Goal: Register for event/course

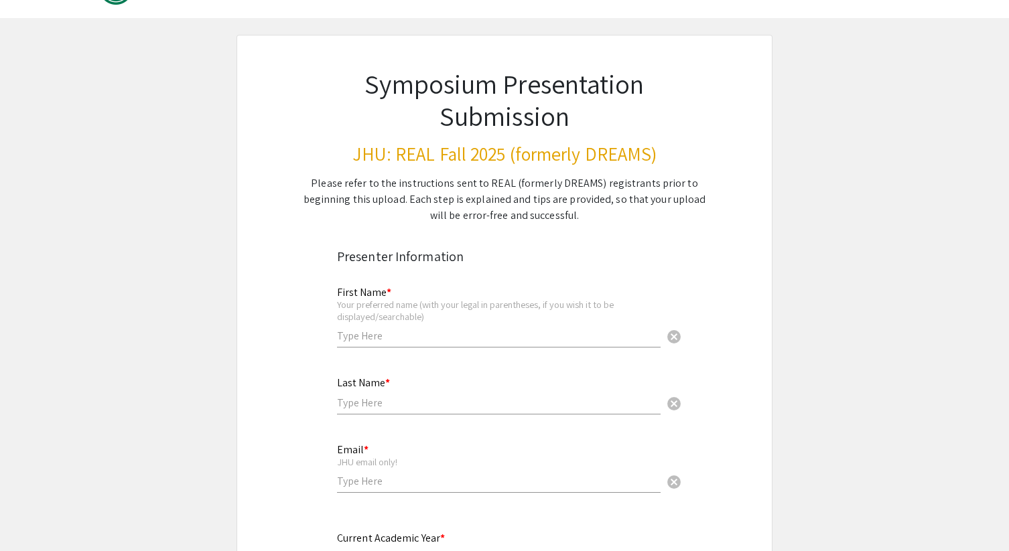
scroll to position [44, 0]
click at [429, 340] on input "text" at bounding box center [499, 335] width 324 height 14
type input "[PERSON_NAME]"
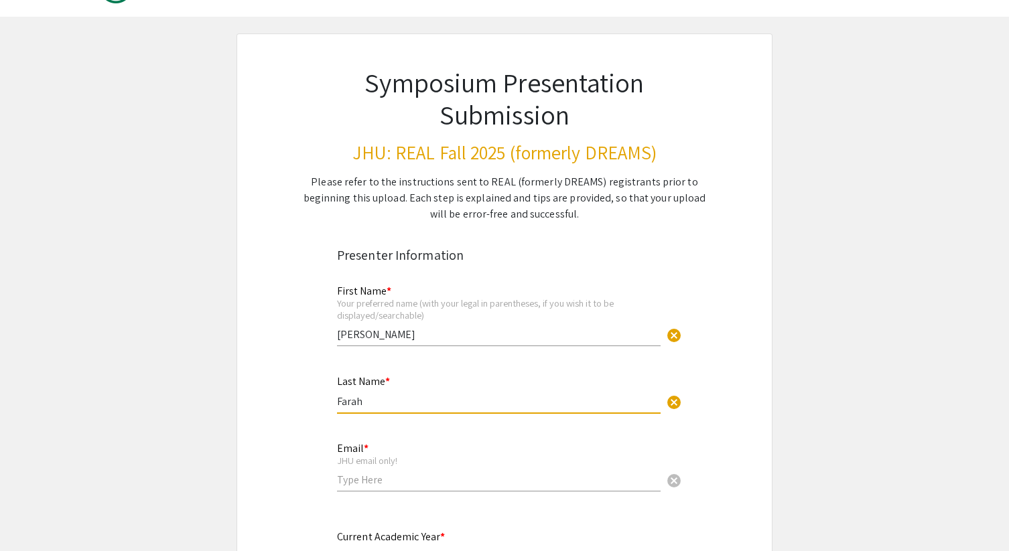
type input "Farah"
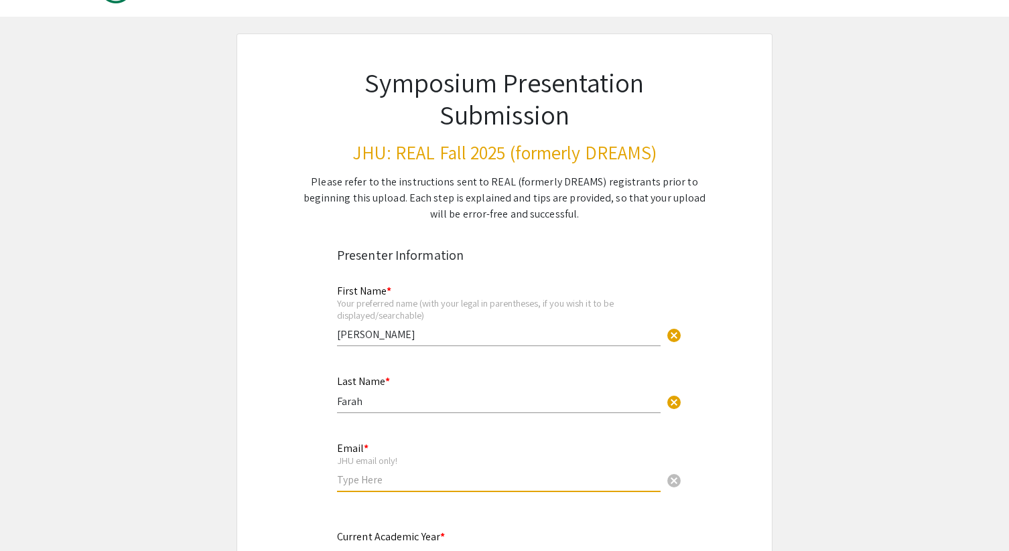
type input "f"
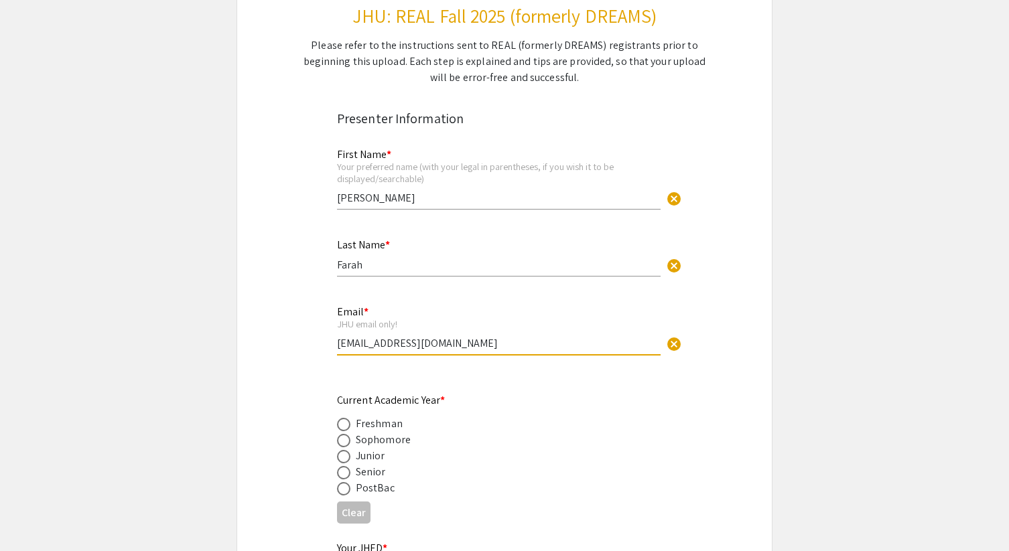
scroll to position [216, 0]
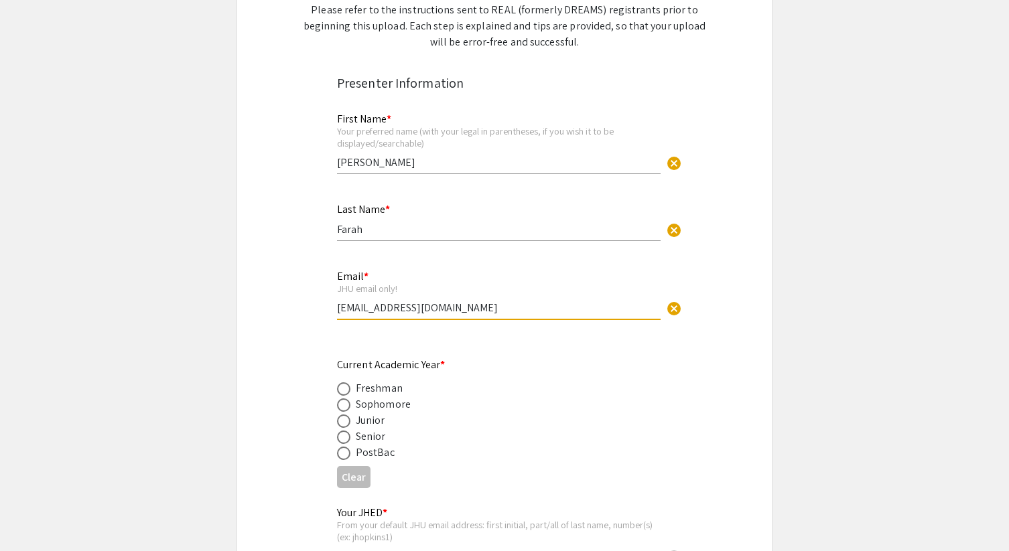
type input "[EMAIL_ADDRESS][DOMAIN_NAME]"
click at [364, 440] on div "Senior" at bounding box center [371, 437] width 30 height 16
click at [343, 440] on span at bounding box center [343, 437] width 13 height 13
click at [343, 440] on input "radio" at bounding box center [343, 437] width 13 height 13
radio input "true"
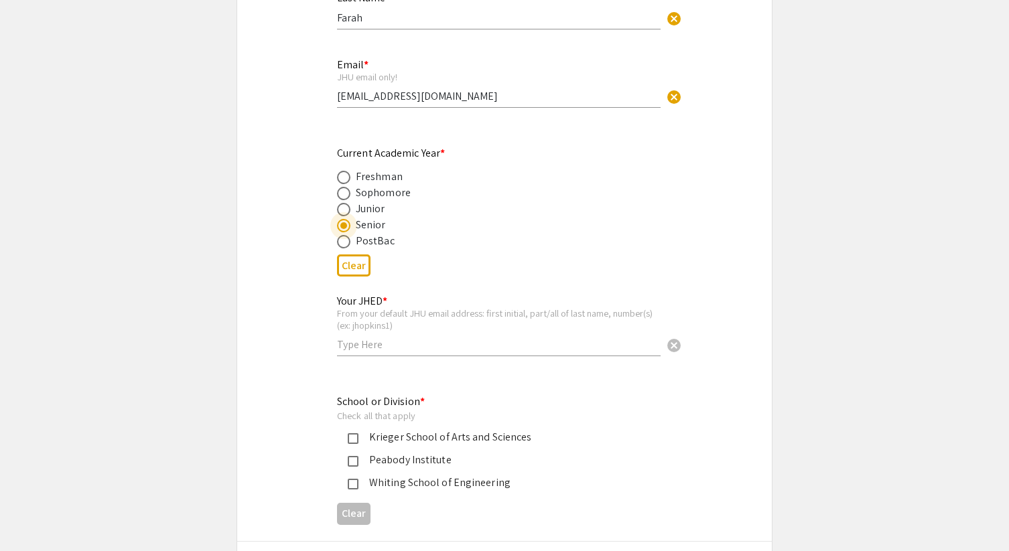
scroll to position [437, 0]
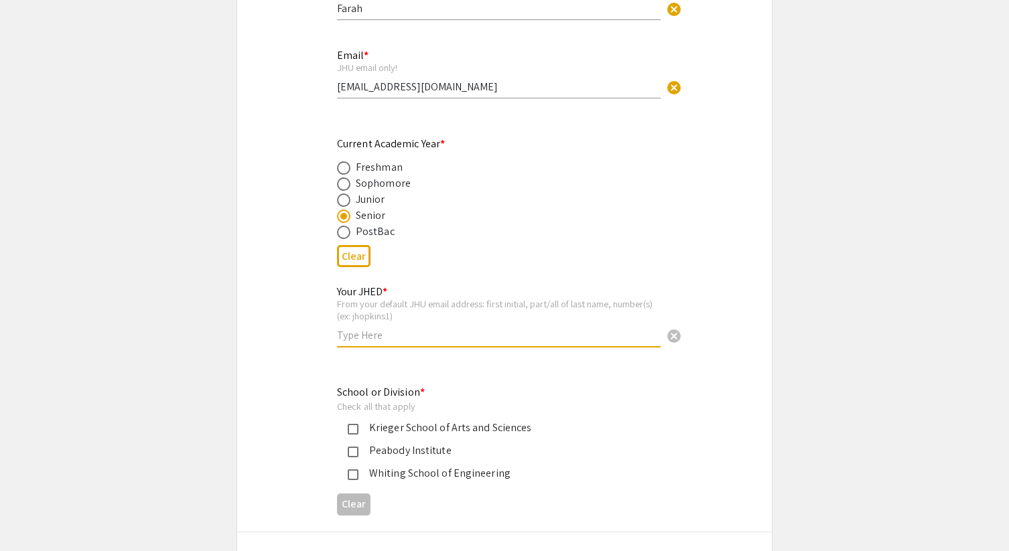
click at [402, 332] on input "text" at bounding box center [499, 335] width 324 height 14
type input "mfarah6"
click at [378, 395] on mat-label "School or Division *" at bounding box center [381, 392] width 88 height 14
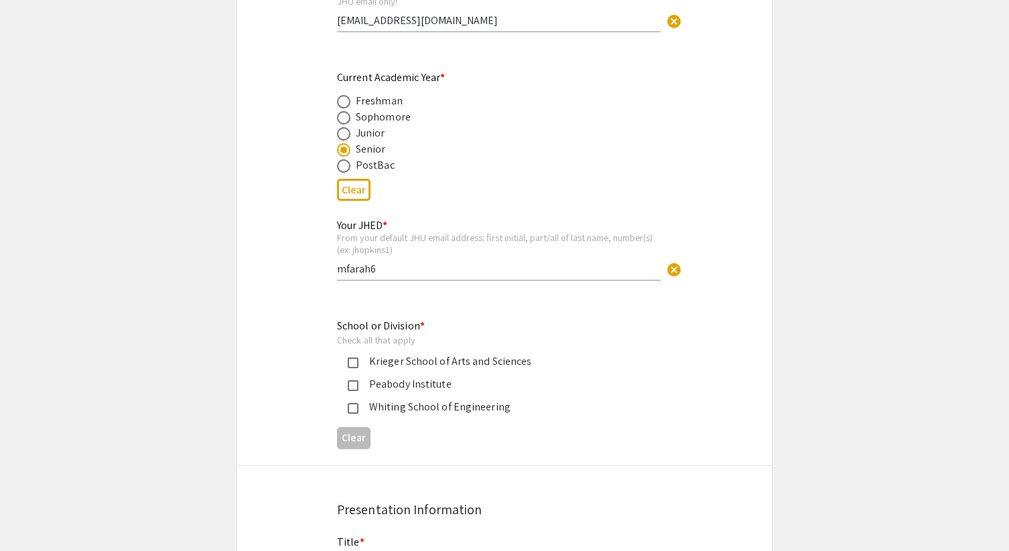
scroll to position [511, 0]
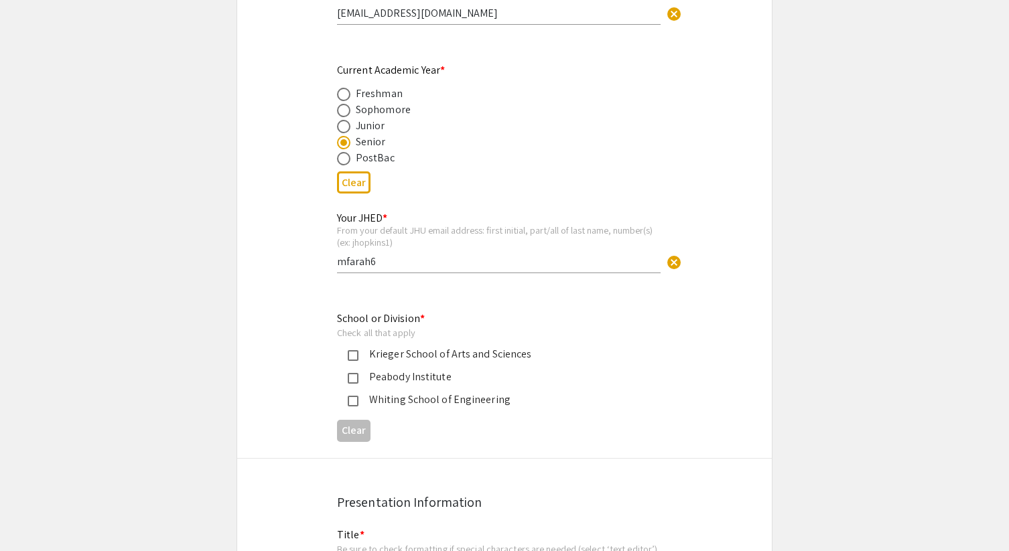
click at [352, 401] on mat-pseudo-checkbox at bounding box center [353, 401] width 11 height 11
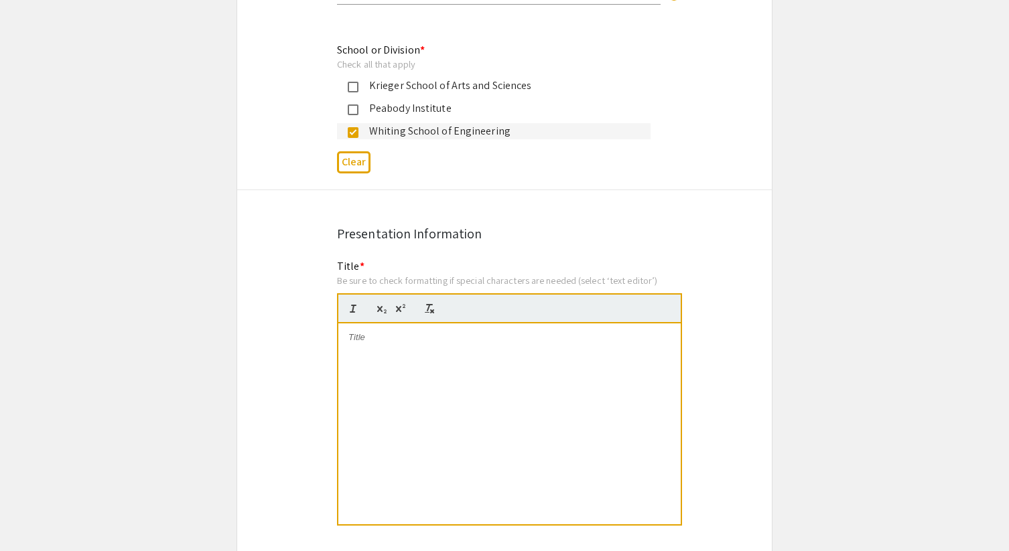
scroll to position [790, 0]
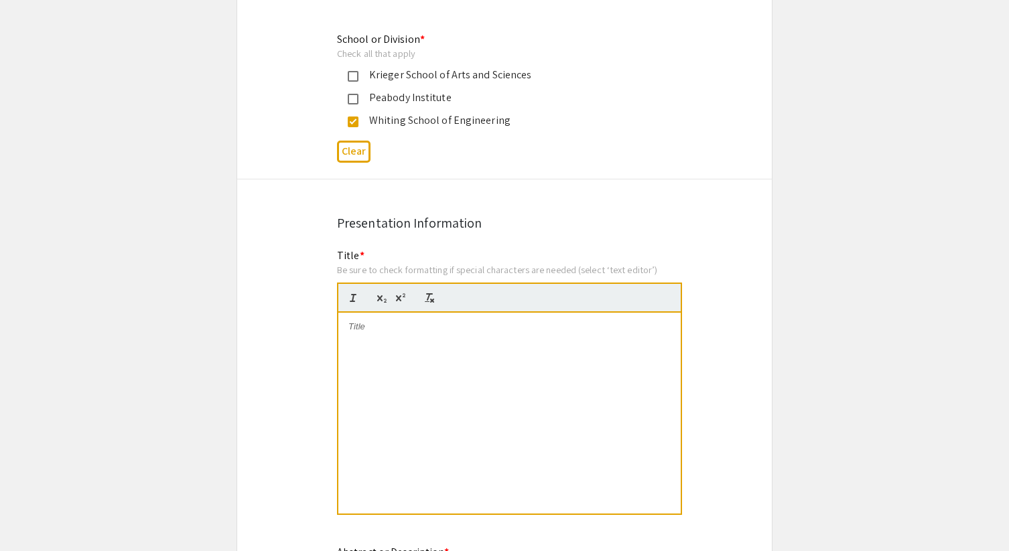
click at [379, 410] on div at bounding box center [509, 413] width 342 height 201
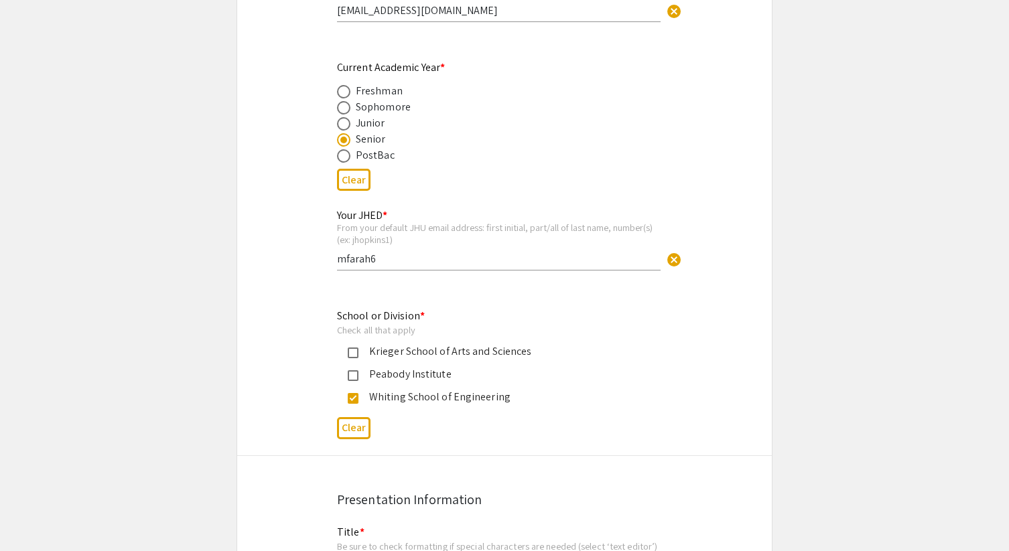
scroll to position [0, 0]
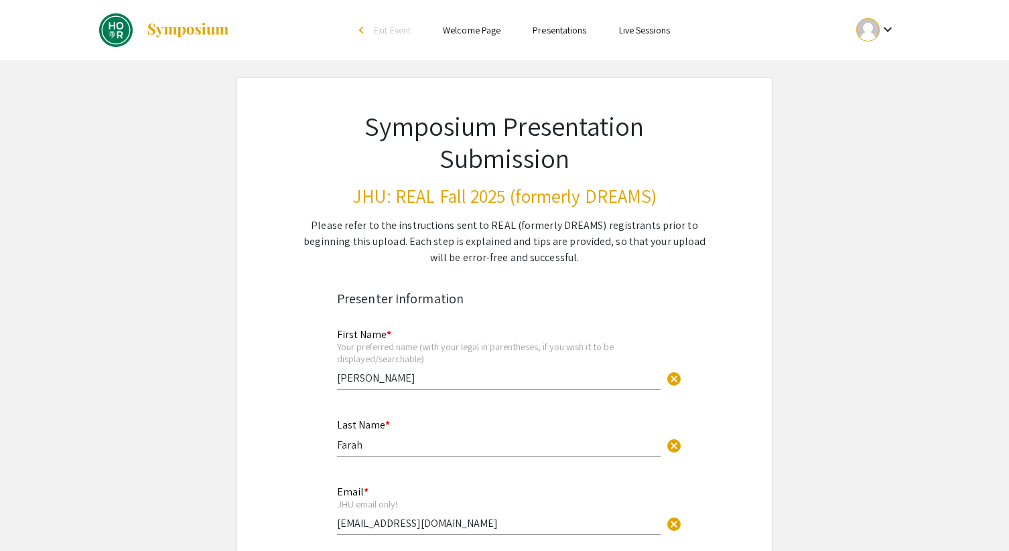
click at [579, 40] on ul "Skip navigation arrow_back_ios Exit Event Welcome Page Presentations Live Sessi…" at bounding box center [504, 30] width 267 height 60
click at [564, 31] on link "Presentations" at bounding box center [560, 30] width 54 height 12
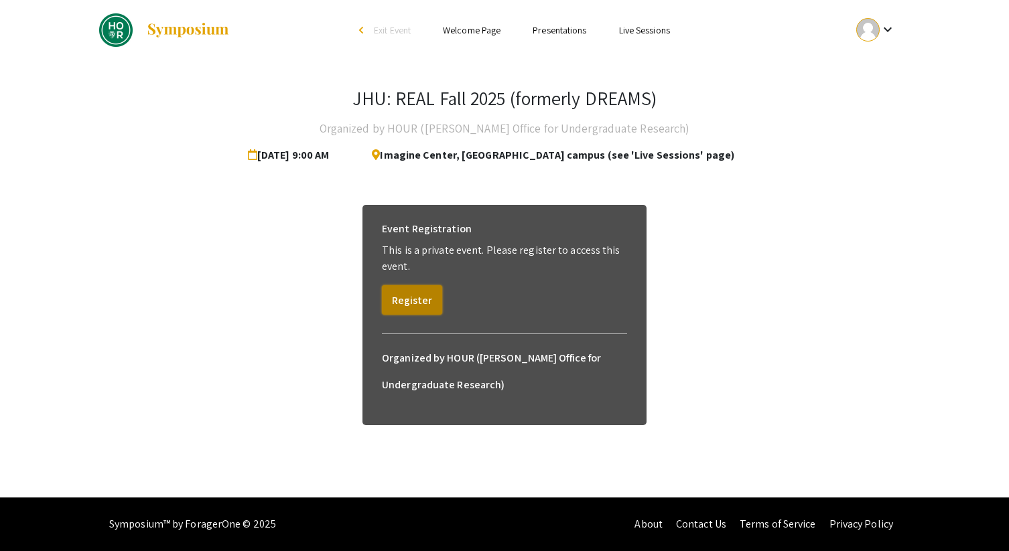
click at [415, 306] on button "Register" at bounding box center [412, 299] width 60 height 29
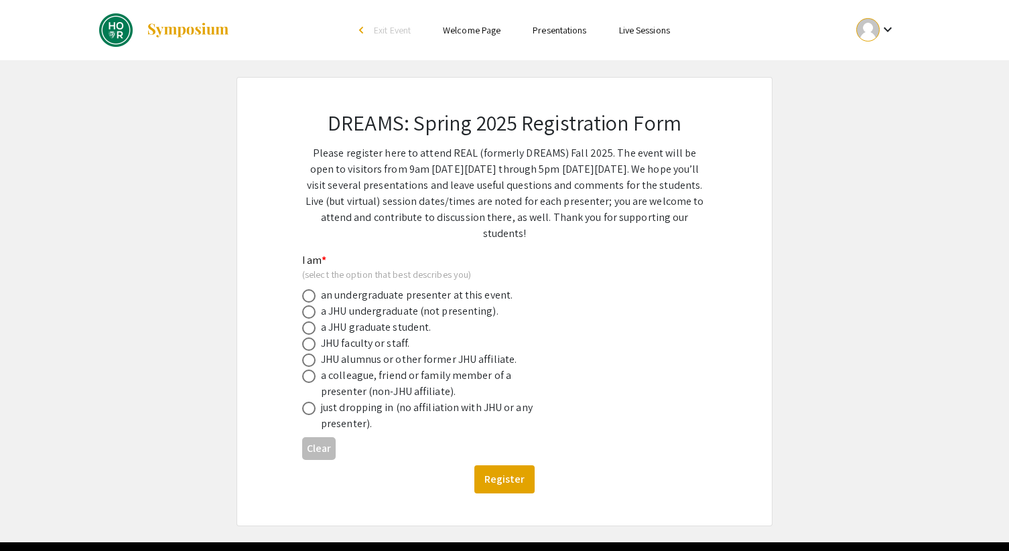
click at [385, 295] on div "an undergraduate presenter at this event." at bounding box center [417, 295] width 192 height 16
click at [312, 300] on span at bounding box center [308, 295] width 13 height 13
click at [312, 300] on input "radio" at bounding box center [308, 295] width 13 height 13
radio input "true"
click at [498, 478] on button "Register" at bounding box center [504, 480] width 60 height 28
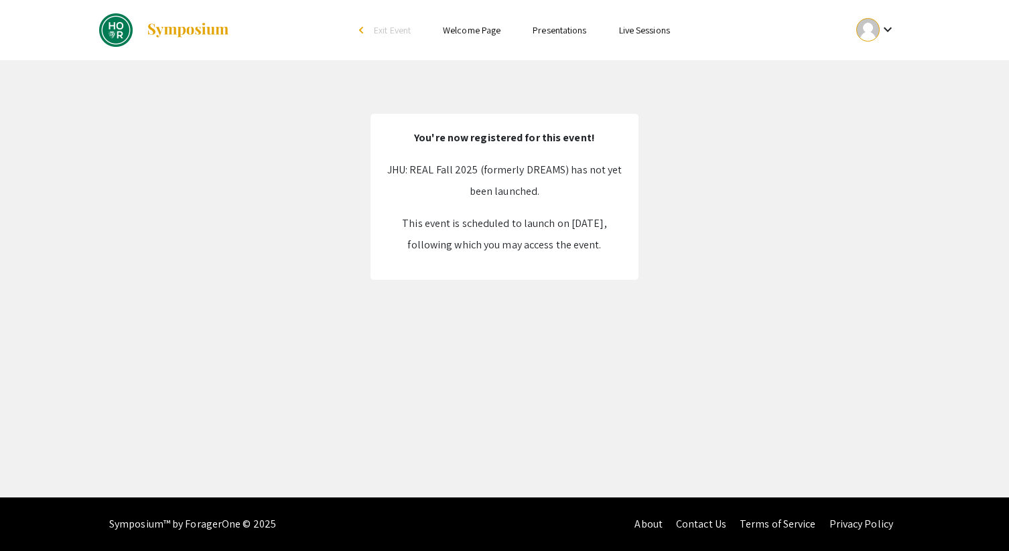
click at [555, 27] on link "Presentations" at bounding box center [560, 30] width 54 height 12
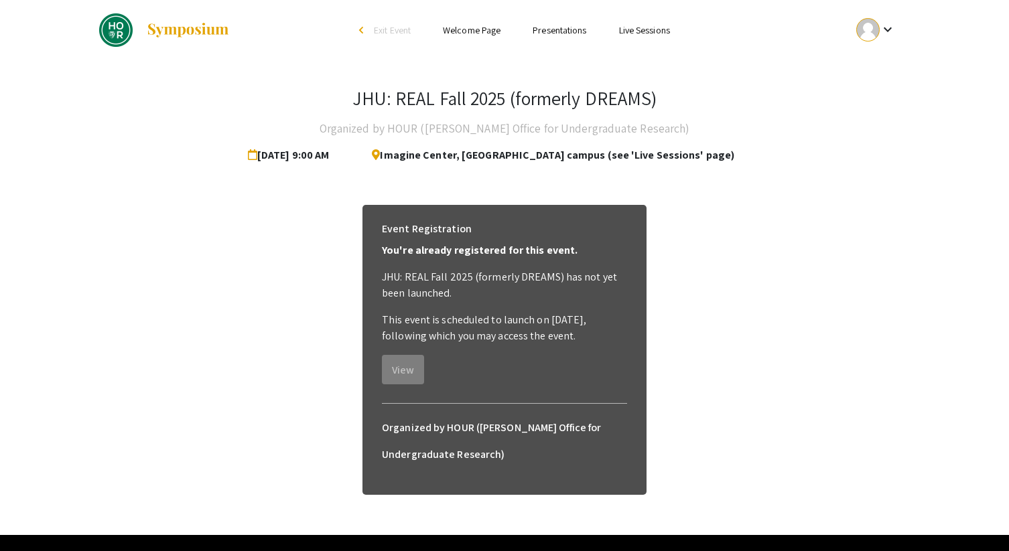
click at [645, 36] on link "Live Sessions" at bounding box center [644, 30] width 51 height 12
